Goal: Information Seeking & Learning: Learn about a topic

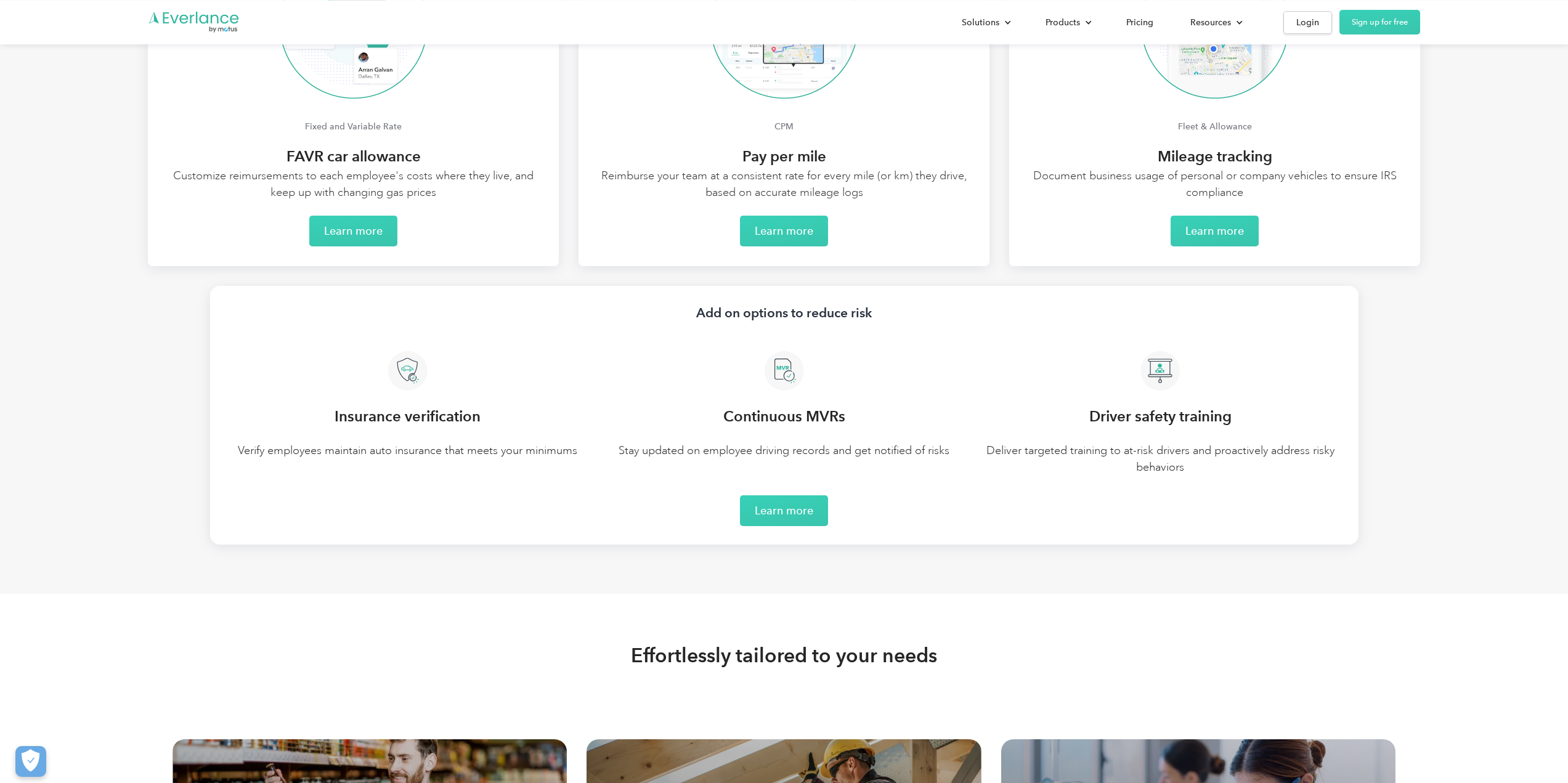
scroll to position [2711, 0]
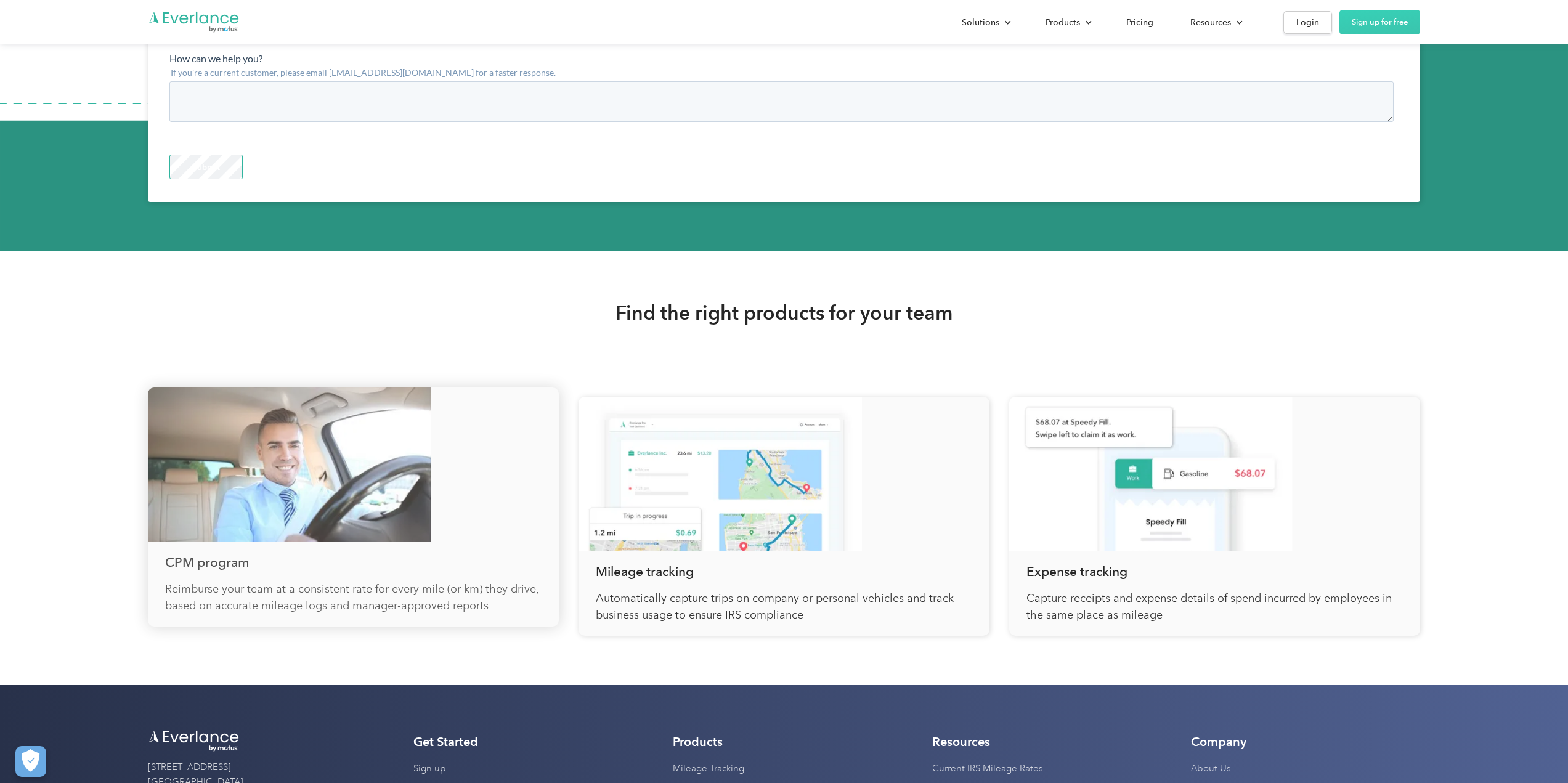
scroll to position [4248, 0]
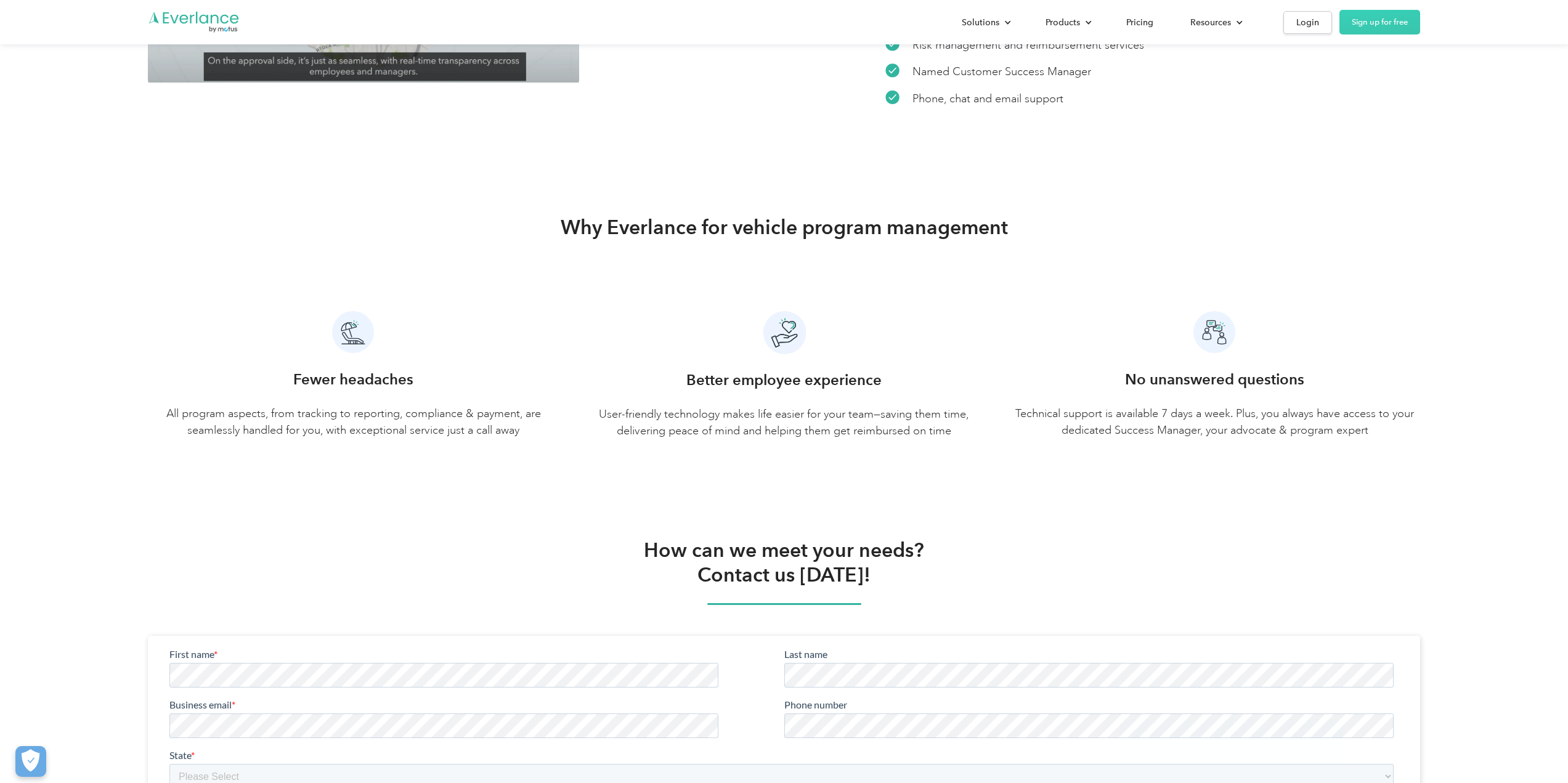
scroll to position [2896, 0]
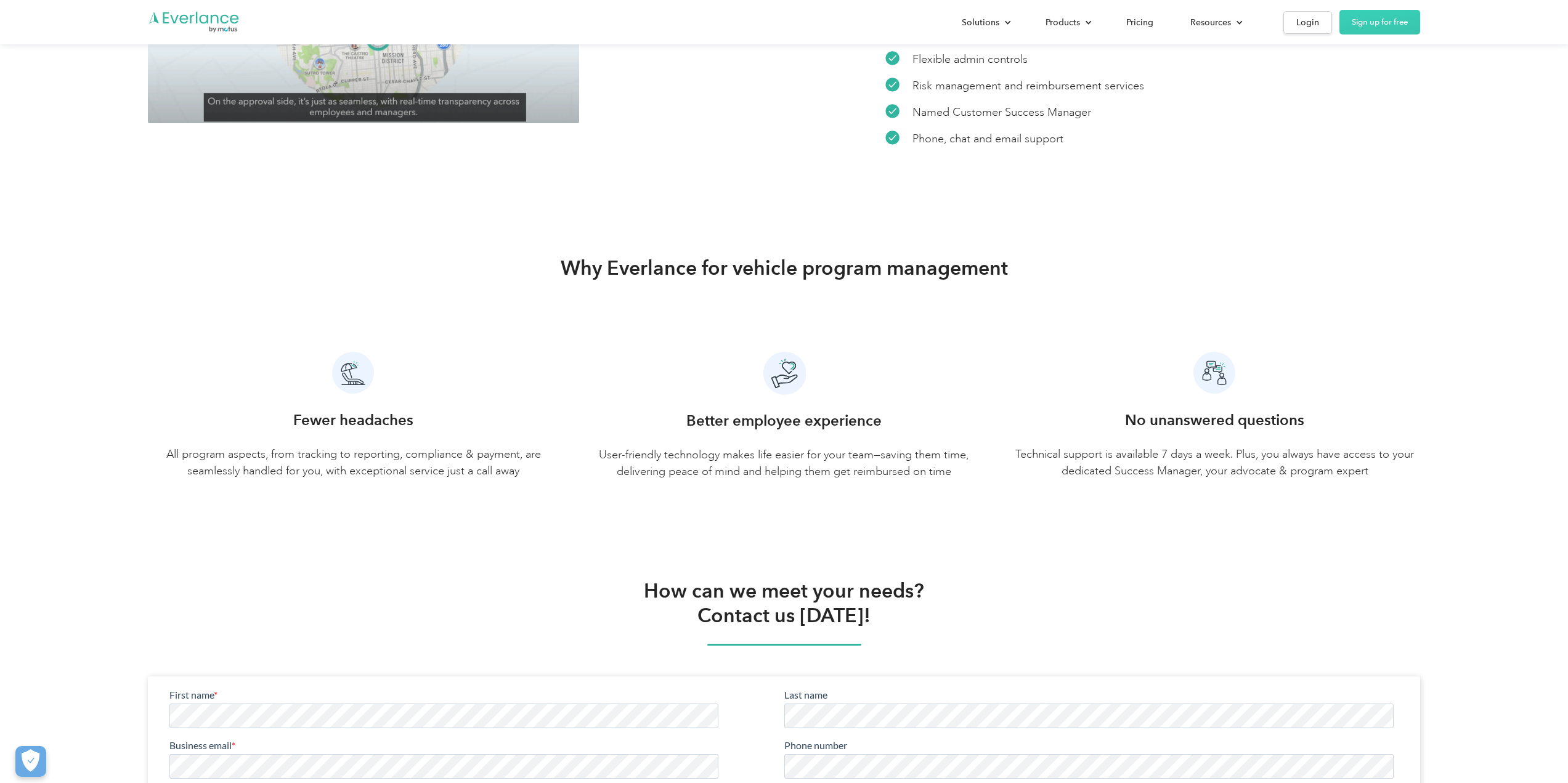
click at [302, 443] on div "Fewer headaches All program aspects, from tracking to reporting, compliance & p…" at bounding box center [354, 444] width 411 height 70
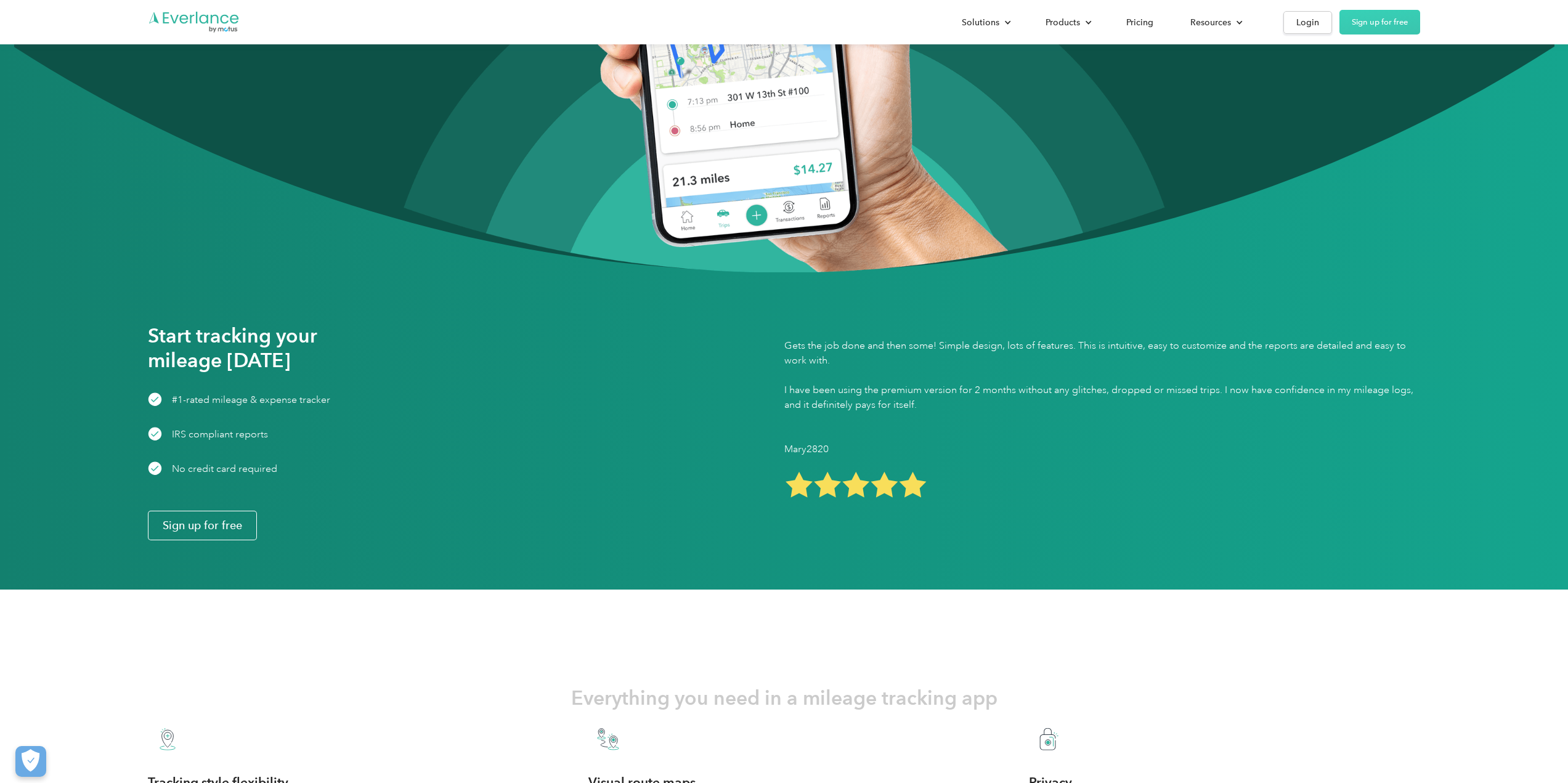
scroll to position [2157, 0]
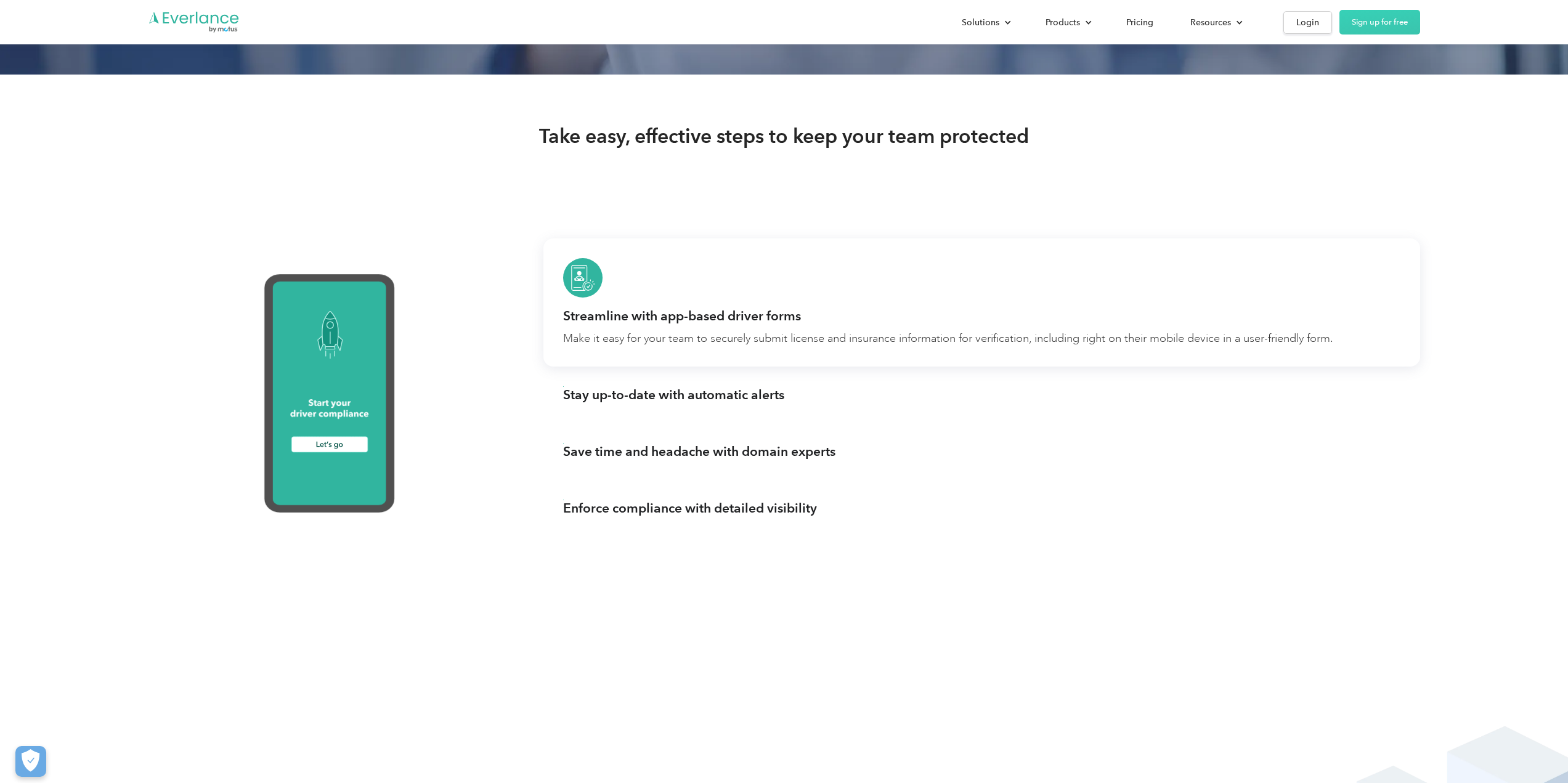
scroll to position [1232, 0]
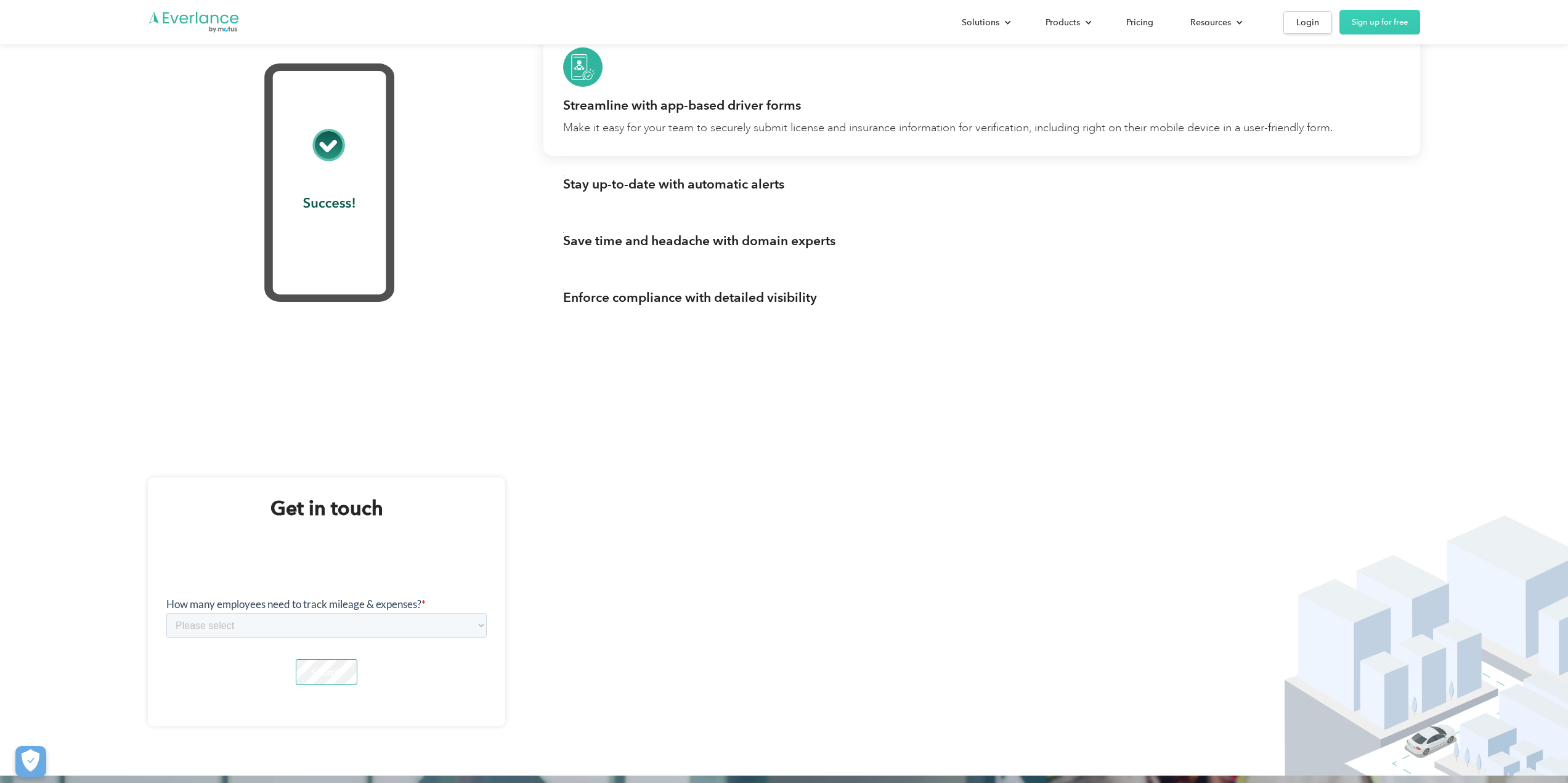
click at [794, 403] on div "Take easy, effective steps to keep your team protected Reduce costs with accura…" at bounding box center [784, 146] width 1568 height 565
